Goal: Task Accomplishment & Management: Manage account settings

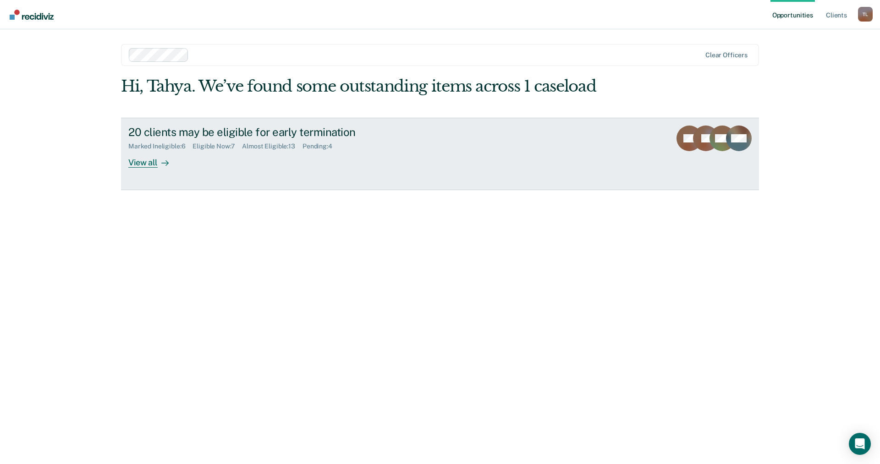
click at [160, 166] on div at bounding box center [163, 162] width 11 height 11
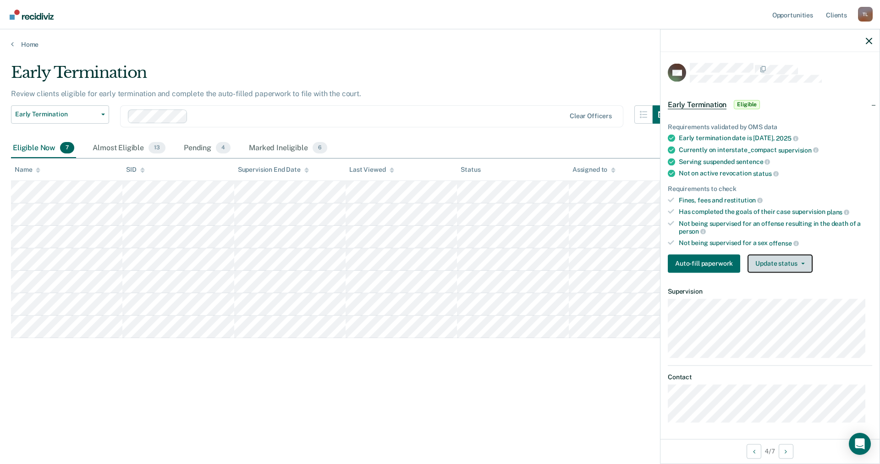
click at [786, 258] on button "Update status" at bounding box center [780, 263] width 65 height 18
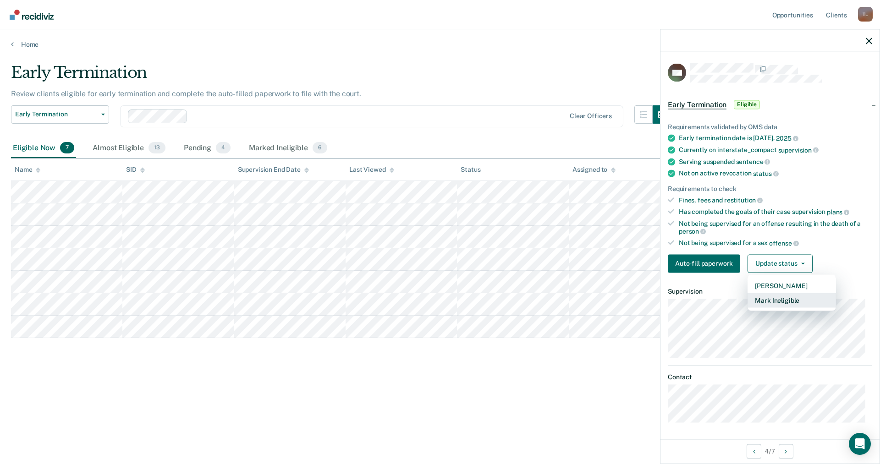
click at [784, 300] on button "Mark Ineligible" at bounding box center [792, 300] width 88 height 15
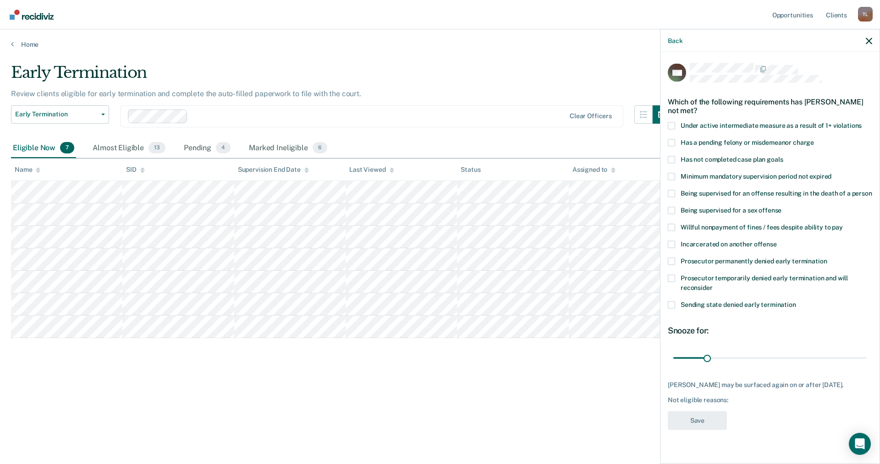
click at [720, 164] on label "Has not completed case plan goals" at bounding box center [770, 161] width 204 height 10
click at [783, 156] on input "Has not completed case plan goals" at bounding box center [783, 156] width 0 height 0
drag, startPoint x: 707, startPoint y: 369, endPoint x: 767, endPoint y: 368, distance: 60.1
type input "90"
click at [767, 366] on input "range" at bounding box center [770, 358] width 193 height 16
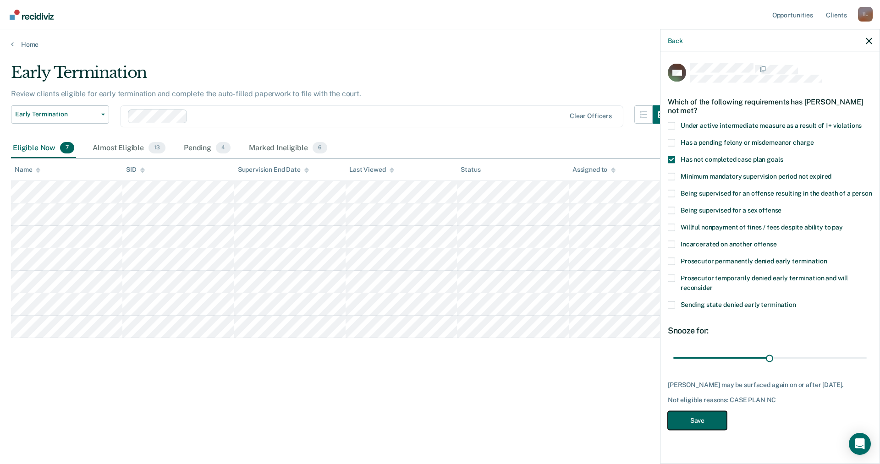
click at [712, 430] on button "Save" at bounding box center [697, 420] width 59 height 19
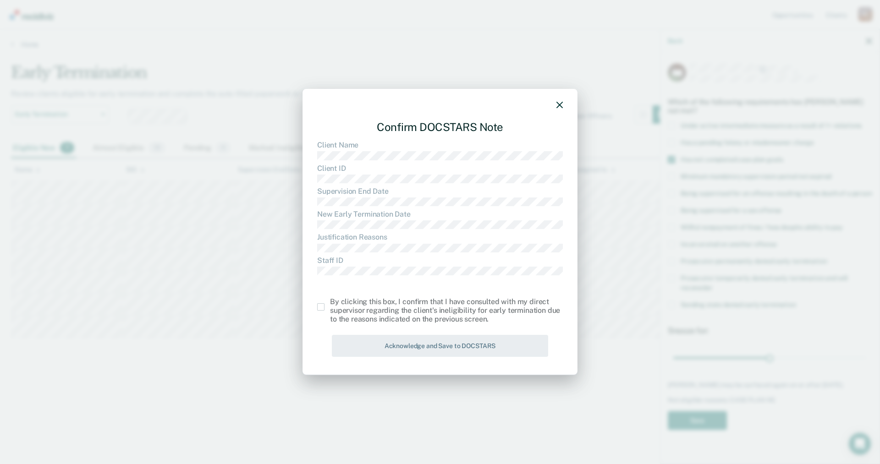
click at [324, 307] on span at bounding box center [320, 307] width 7 height 7
click at [330, 304] on input "checkbox" at bounding box center [330, 304] width 0 height 0
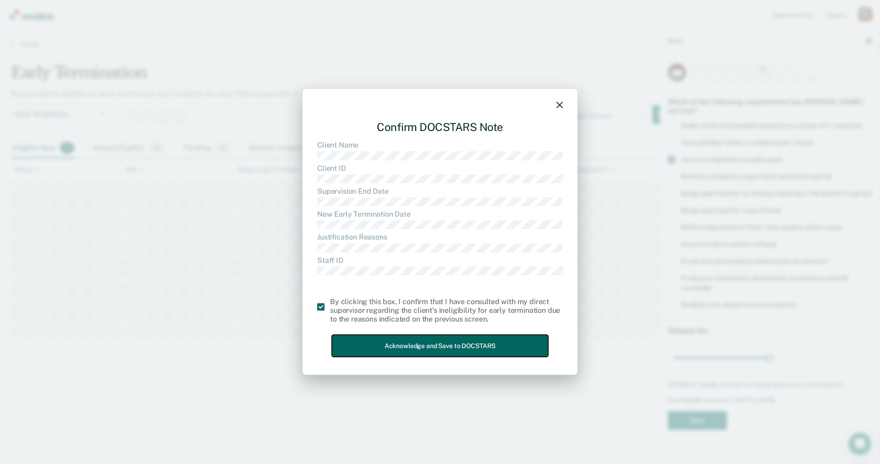
click at [477, 346] on button "Acknowledge and Save to DOCSTARS" at bounding box center [440, 346] width 216 height 22
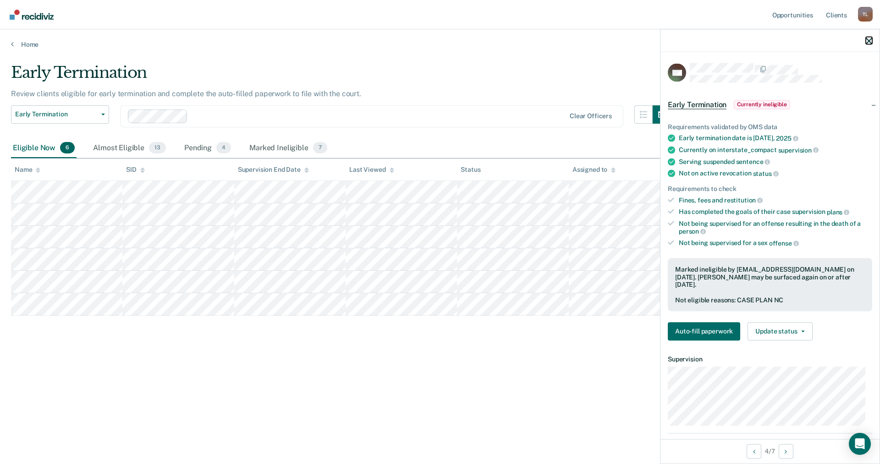
click at [871, 44] on icon "button" at bounding box center [869, 41] width 6 height 6
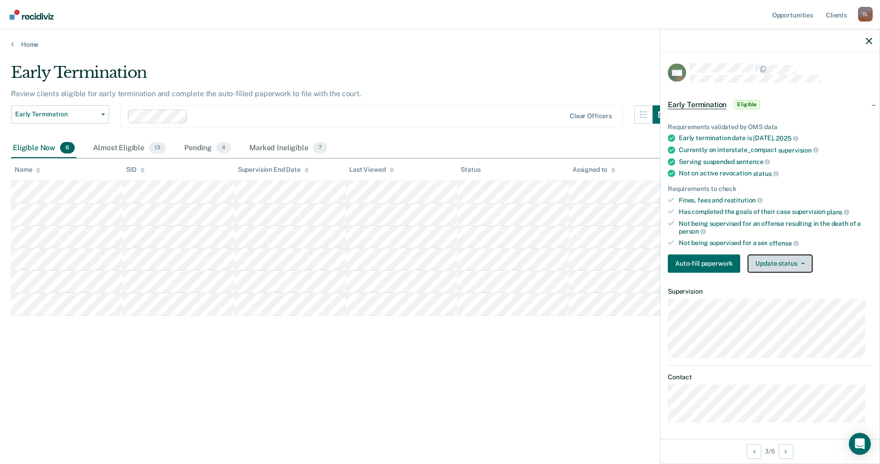
click at [768, 264] on button "Update status" at bounding box center [780, 263] width 65 height 18
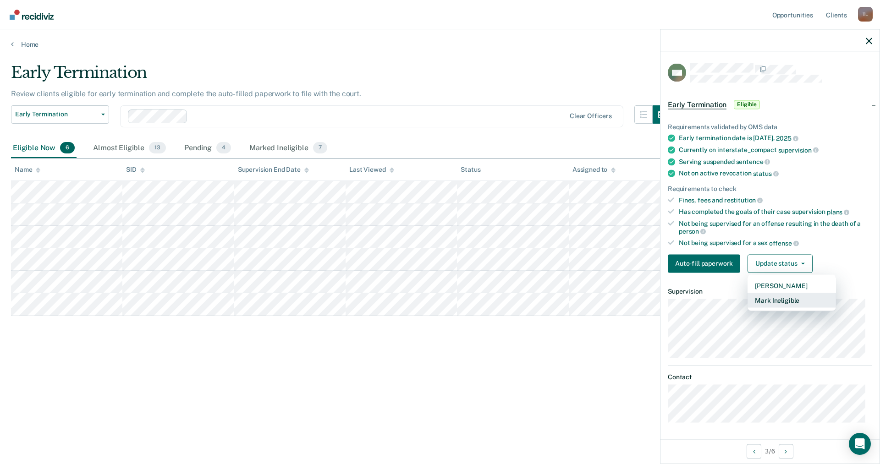
click at [778, 300] on button "Mark Ineligible" at bounding box center [792, 300] width 88 height 15
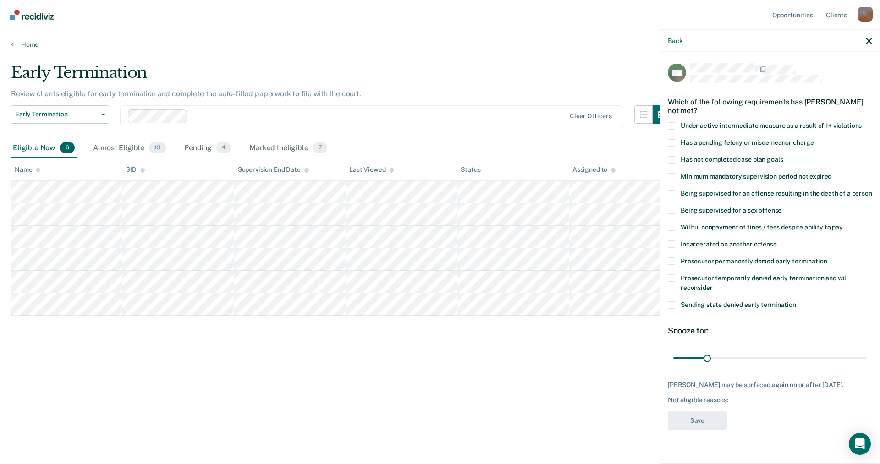
click at [738, 231] on span "Willful nonpayment of fines / fees despite ability to pay" at bounding box center [762, 226] width 162 height 7
click at [843, 224] on input "Willful nonpayment of fines / fees despite ability to pay" at bounding box center [843, 224] width 0 height 0
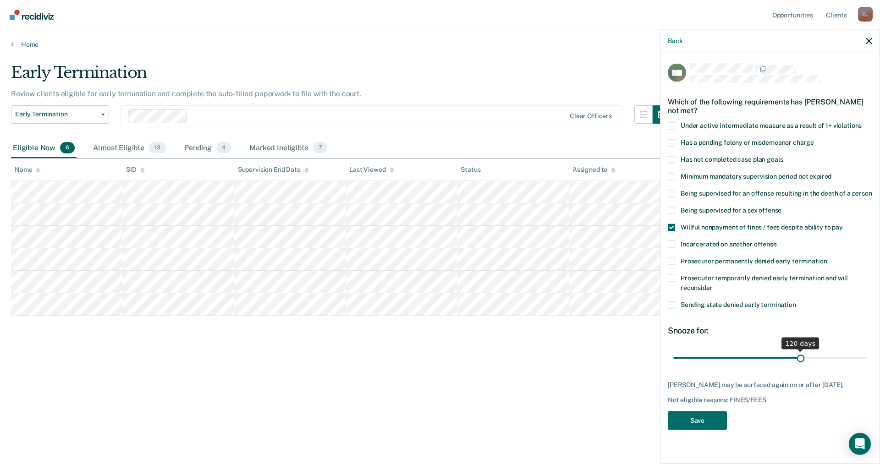
drag, startPoint x: 706, startPoint y: 369, endPoint x: 797, endPoint y: 368, distance: 91.2
type input "120"
click at [797, 366] on input "range" at bounding box center [770, 358] width 193 height 16
click at [708, 430] on button "Save" at bounding box center [697, 420] width 59 height 19
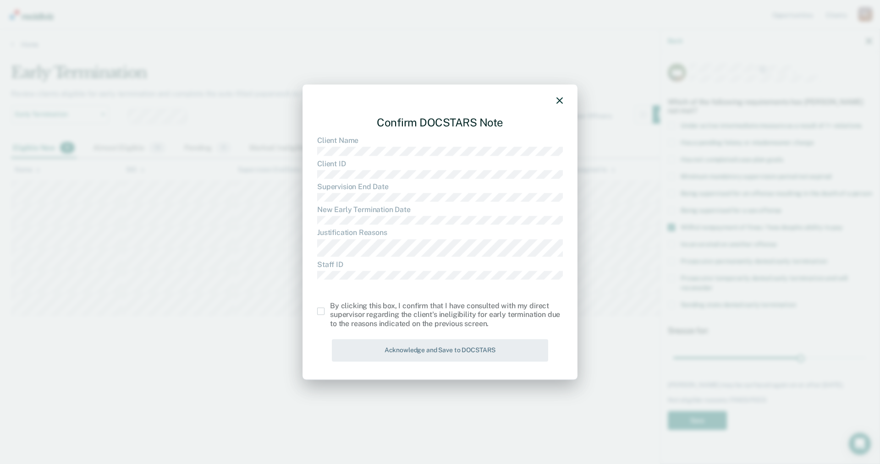
click at [322, 310] on span at bounding box center [320, 311] width 7 height 7
click at [330, 308] on input "checkbox" at bounding box center [330, 308] width 0 height 0
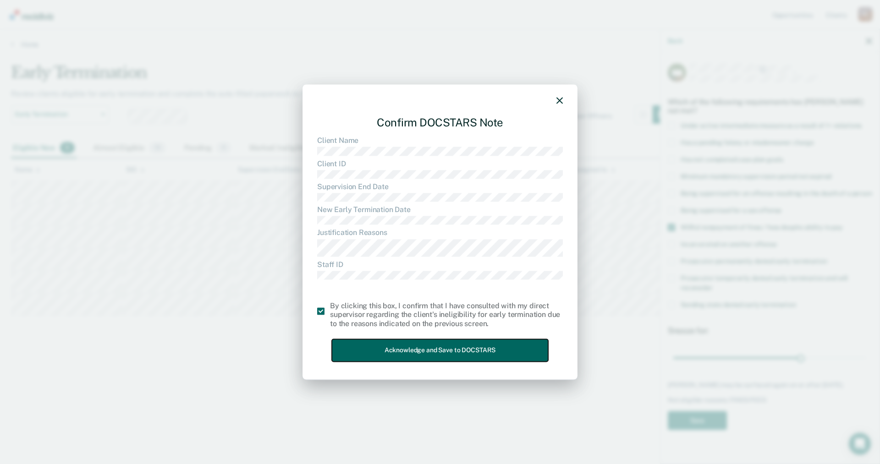
click at [507, 345] on button "Acknowledge and Save to DOCSTARS" at bounding box center [440, 350] width 216 height 22
